Goal: Share content

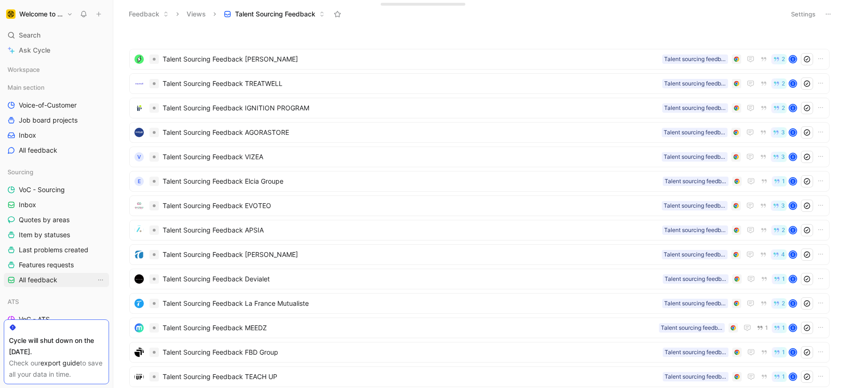
click at [51, 277] on span "All feedback" at bounding box center [38, 279] width 39 height 9
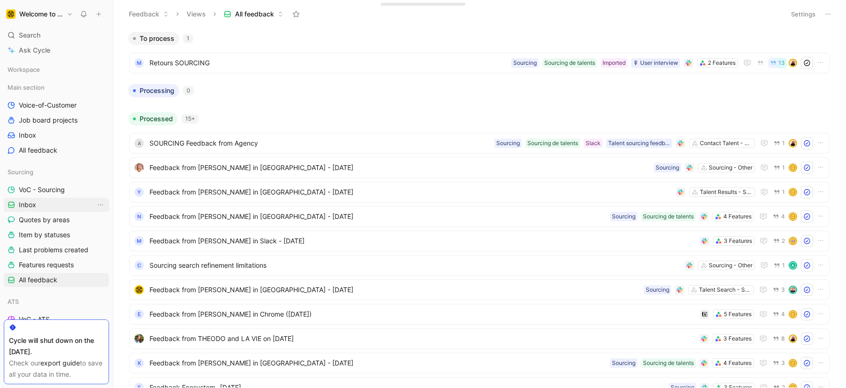
click at [56, 200] on link "Inbox" at bounding box center [56, 205] width 105 height 14
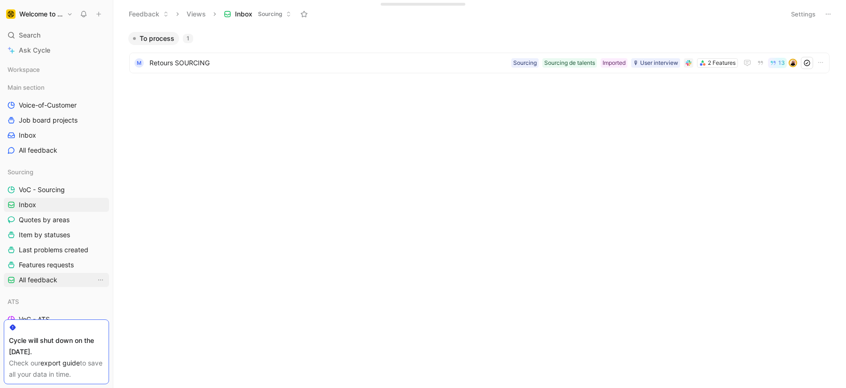
click at [39, 274] on link "All feedback" at bounding box center [56, 280] width 105 height 14
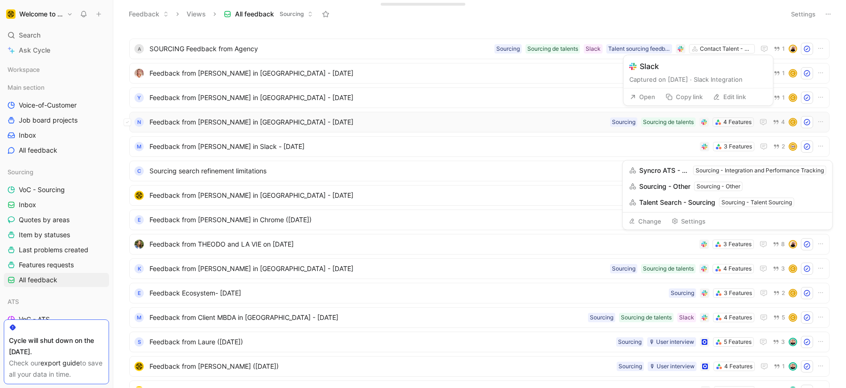
scroll to position [203, 0]
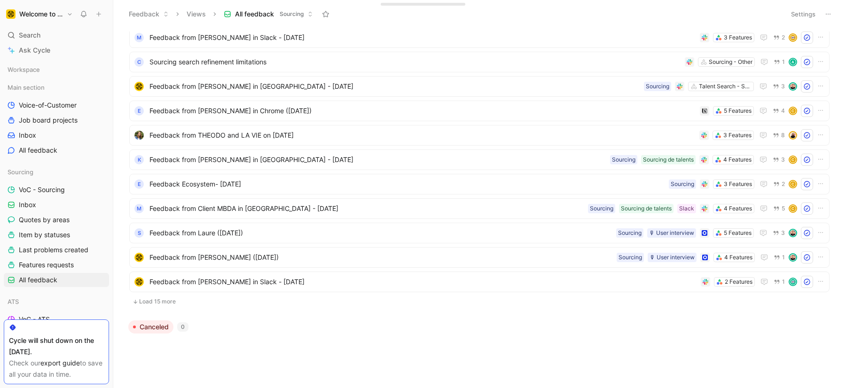
click at [146, 302] on button "Load 15 more" at bounding box center [479, 301] width 700 height 11
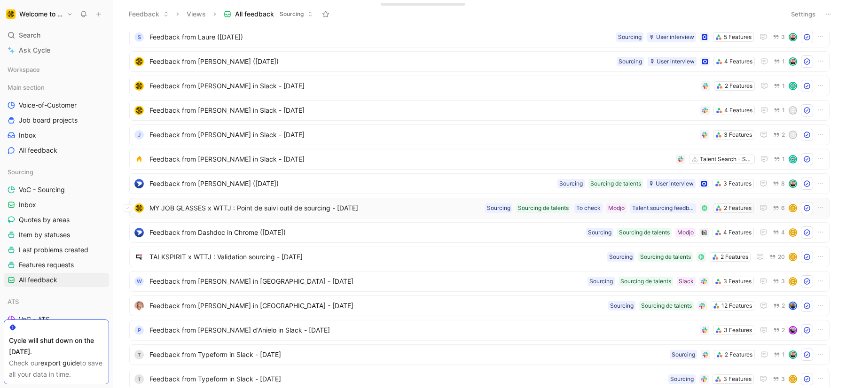
scroll to position [401, 0]
click at [418, 213] on div "MY JOB GLASSES x WTTJ : Point de suivi outil de sourcing - [DATE] 2 Features Ta…" at bounding box center [479, 206] width 700 height 21
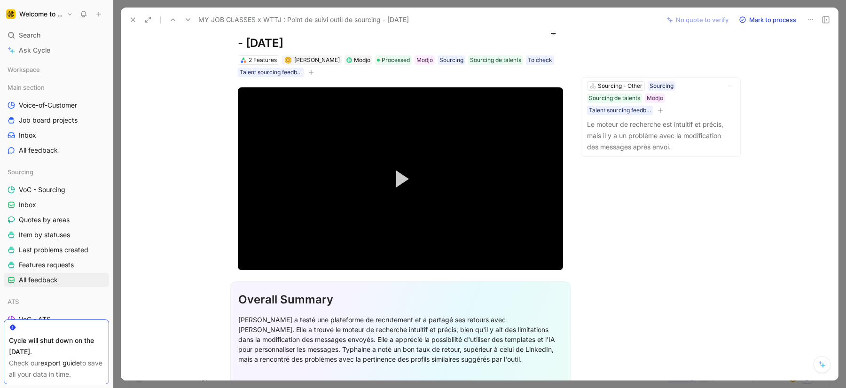
scroll to position [29, 0]
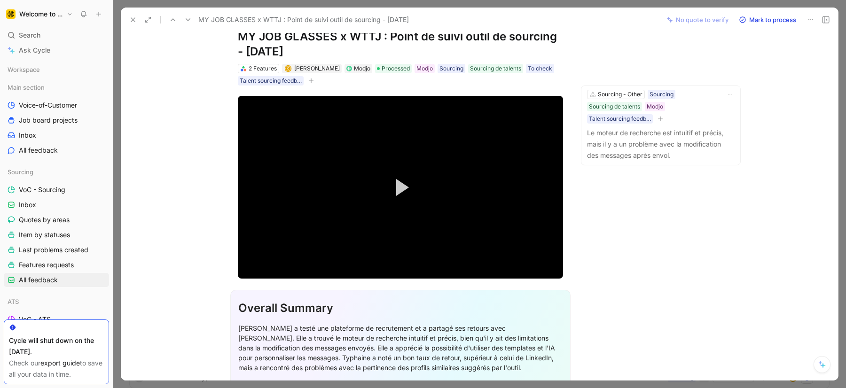
click at [817, 18] on button at bounding box center [810, 19] width 13 height 13
click at [777, 34] on div "Copy link" at bounding box center [770, 39] width 86 height 11
click at [128, 19] on button at bounding box center [132, 19] width 13 height 13
